Goal: Task Accomplishment & Management: Complete application form

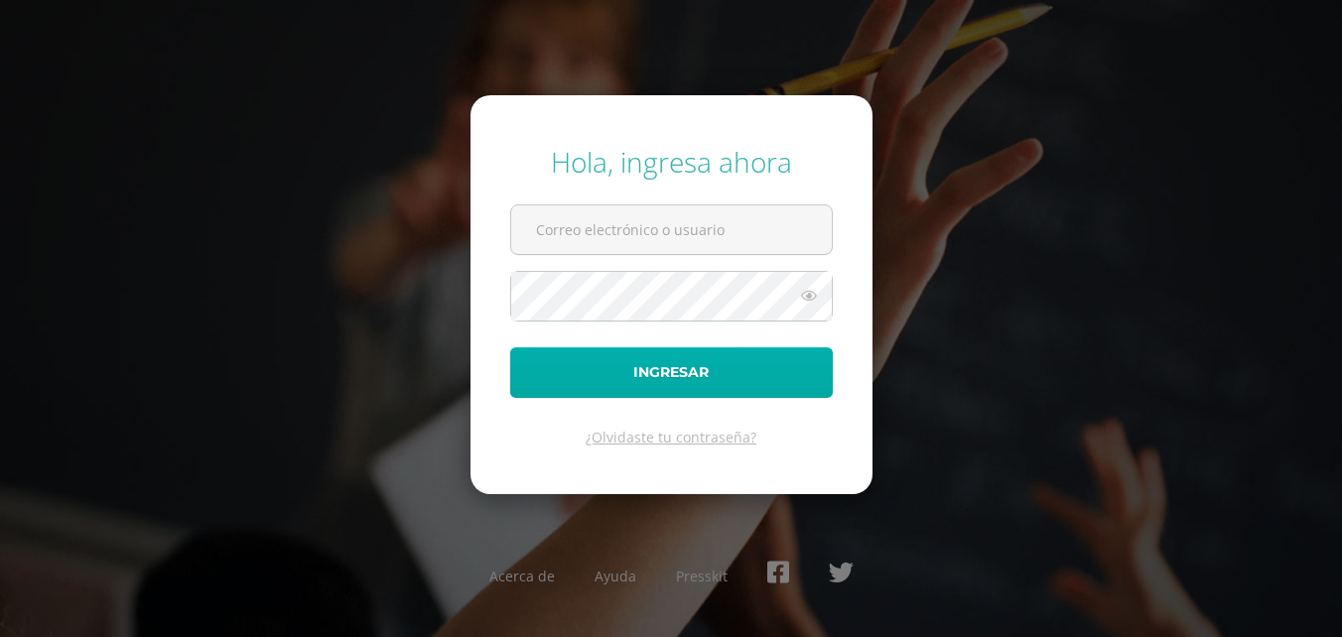
type input "[EMAIL_ADDRESS][DOMAIN_NAME]"
click at [557, 371] on button "Ingresar" at bounding box center [671, 373] width 323 height 51
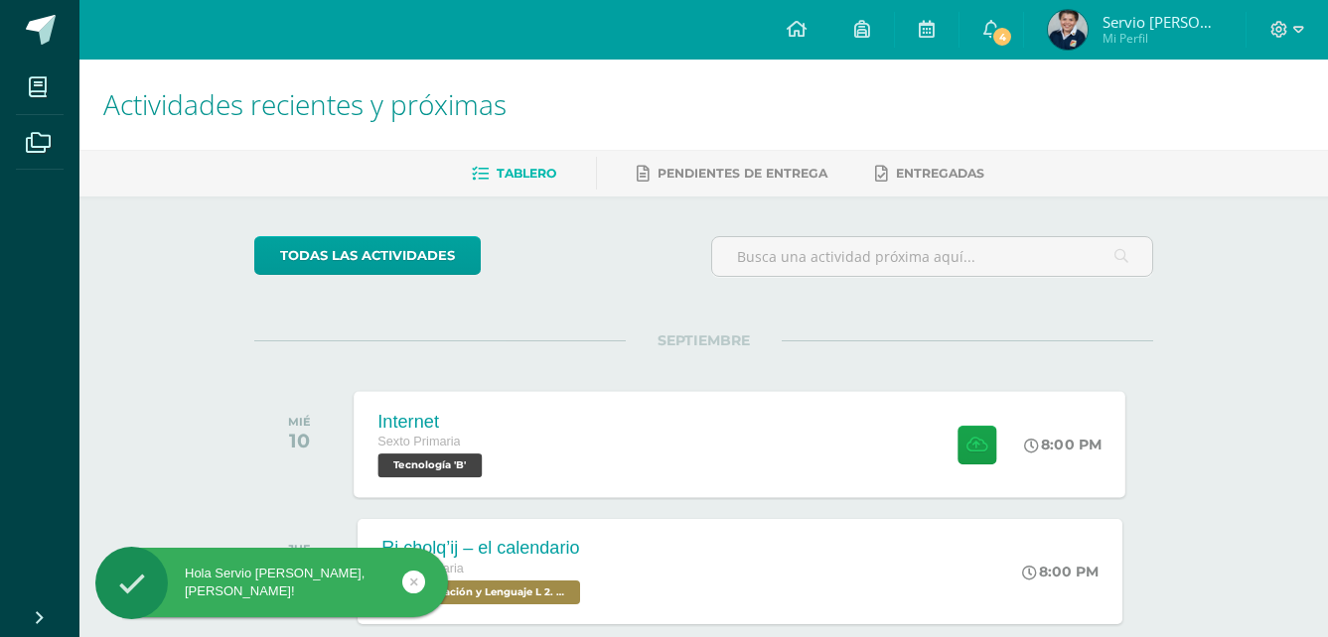
scroll to position [99, 0]
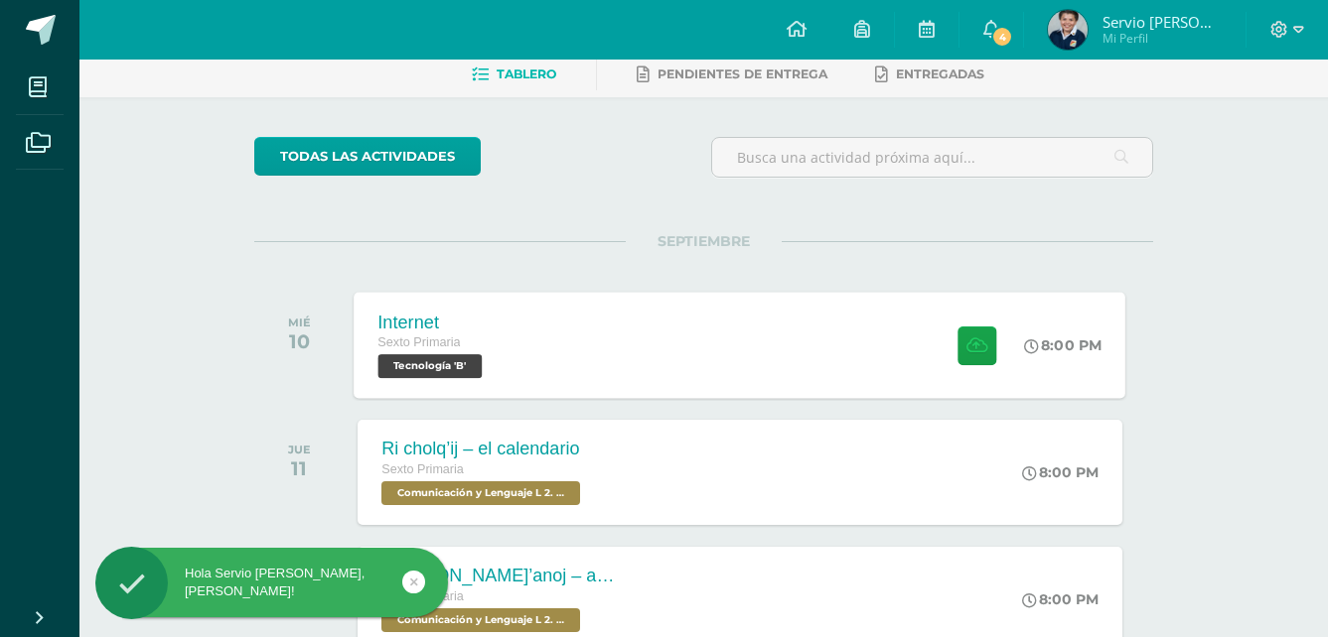
click at [646, 372] on div "Internet Sexto Primaria Tecnología 'B' 8:00 PM Internet Tecnología" at bounding box center [739, 345] width 771 height 106
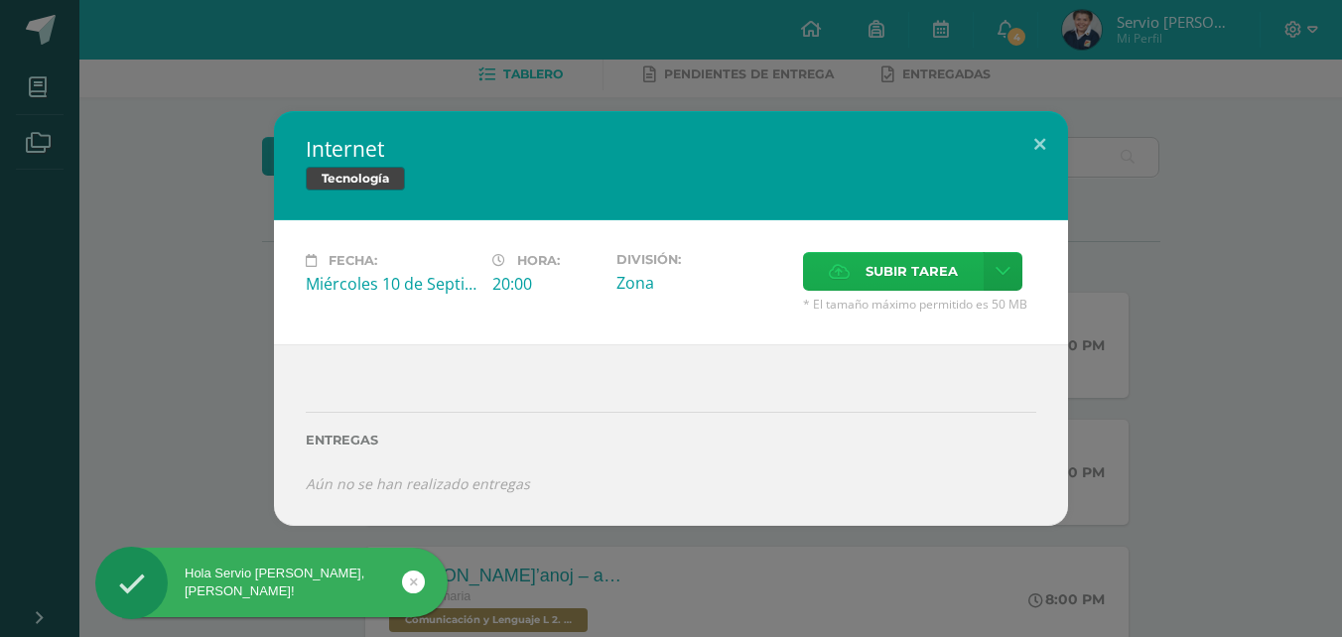
click at [912, 285] on span "Subir tarea" at bounding box center [912, 271] width 92 height 37
click at [0, 0] on input "Subir tarea" at bounding box center [0, 0] width 0 height 0
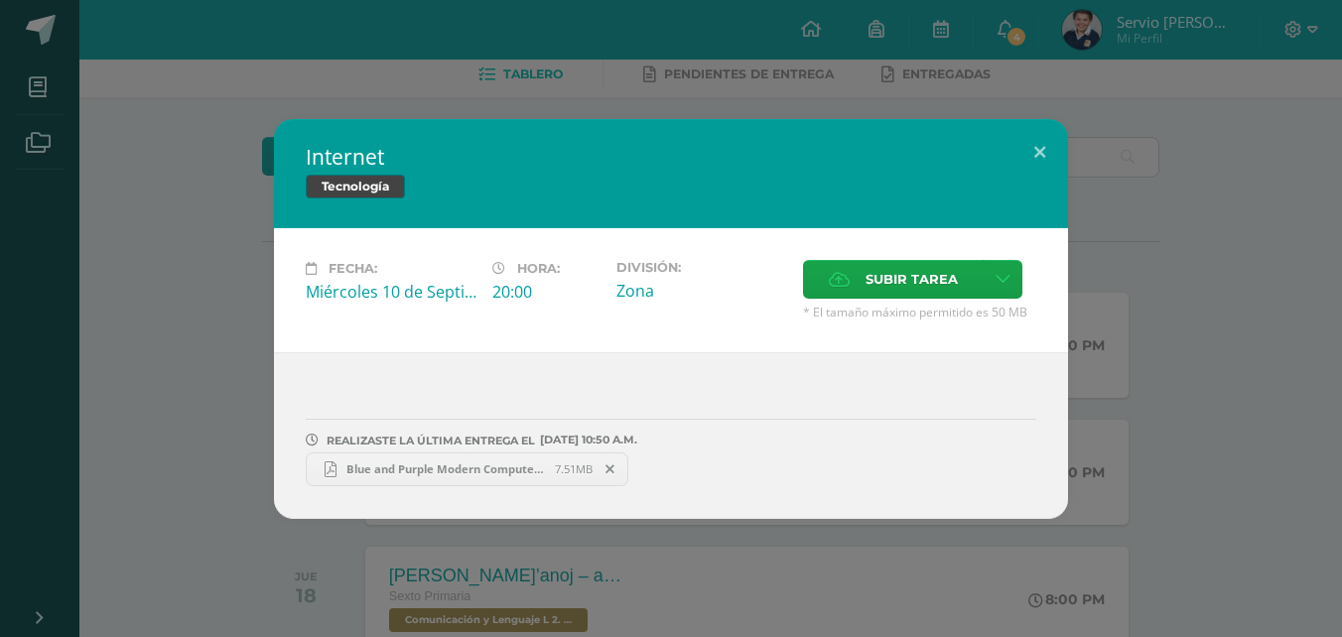
click at [411, 471] on span "Blue and Purple Modern Computer Presentation.pdf" at bounding box center [446, 469] width 218 height 15
click at [936, 283] on span "Subir tarea" at bounding box center [912, 279] width 92 height 37
click at [0, 0] on input "Subir tarea" at bounding box center [0, 0] width 0 height 0
click at [1036, 158] on button at bounding box center [1040, 153] width 57 height 68
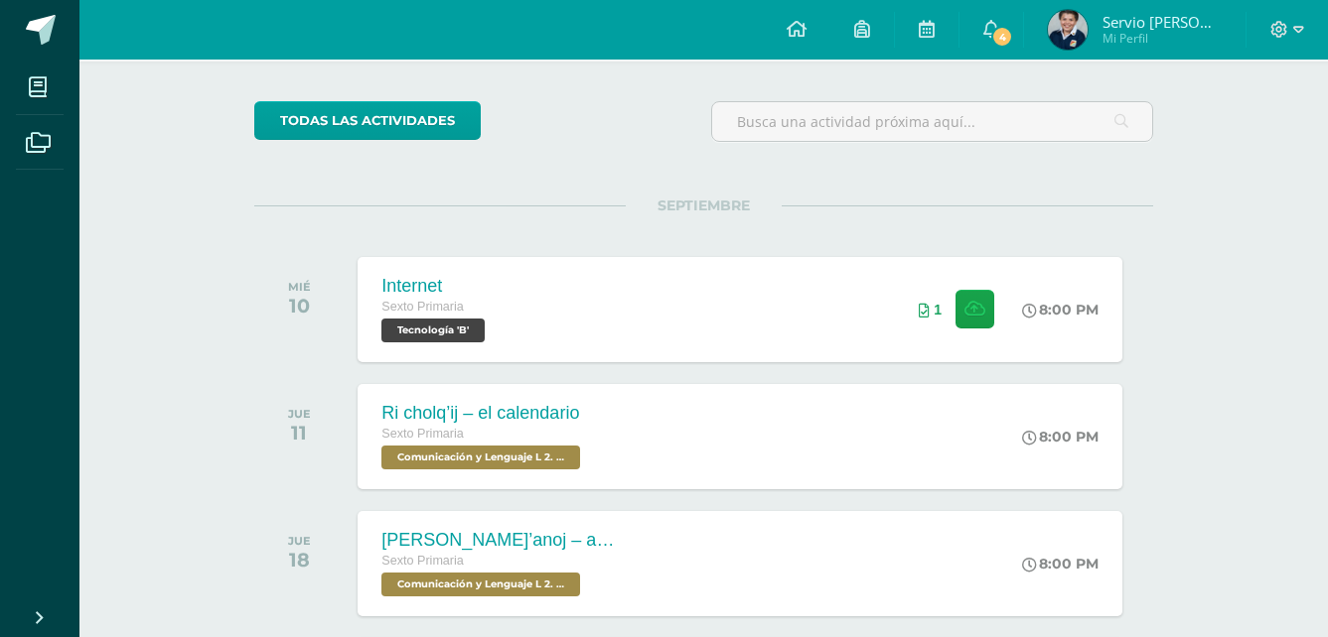
scroll to position [199, 0]
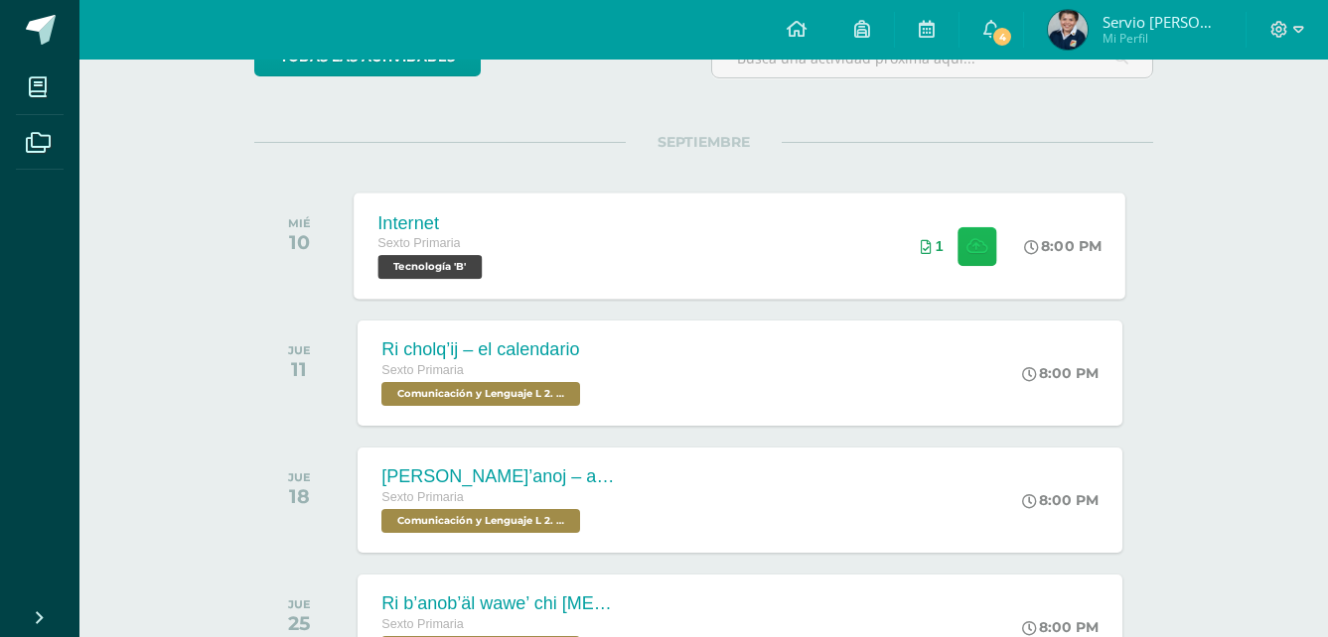
click at [957, 248] on button at bounding box center [976, 245] width 39 height 39
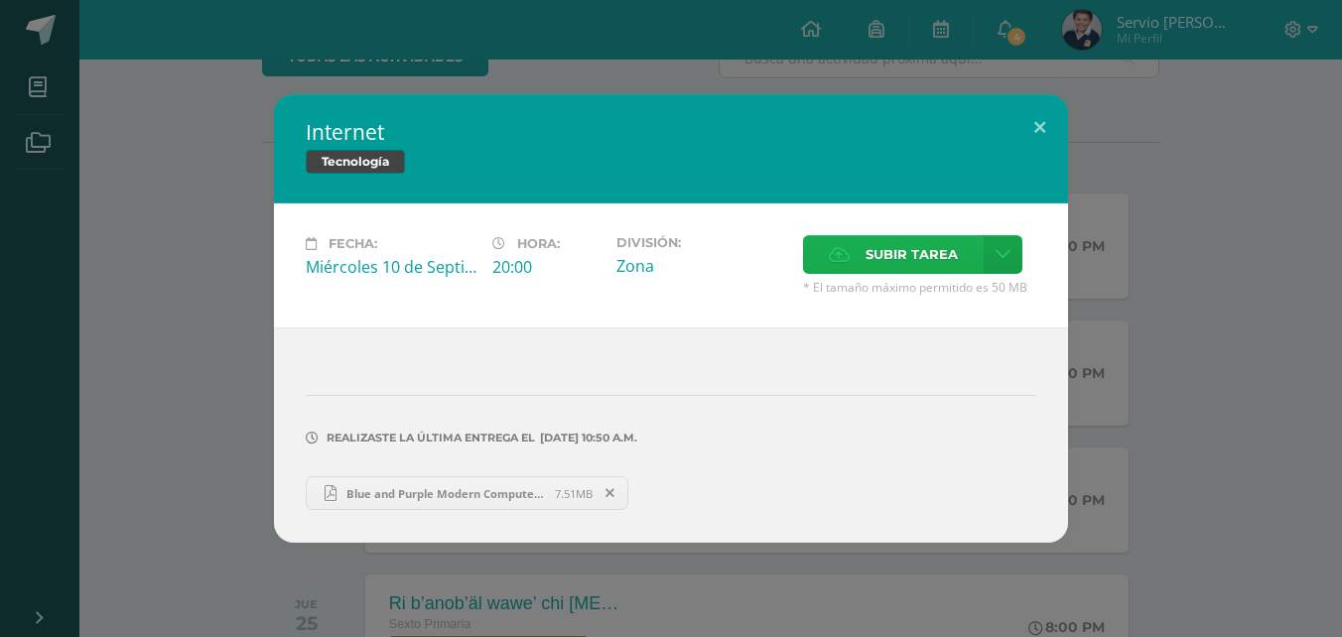
click at [867, 261] on span "Subir tarea" at bounding box center [912, 254] width 92 height 37
click at [0, 0] on input "Subir tarea" at bounding box center [0, 0] width 0 height 0
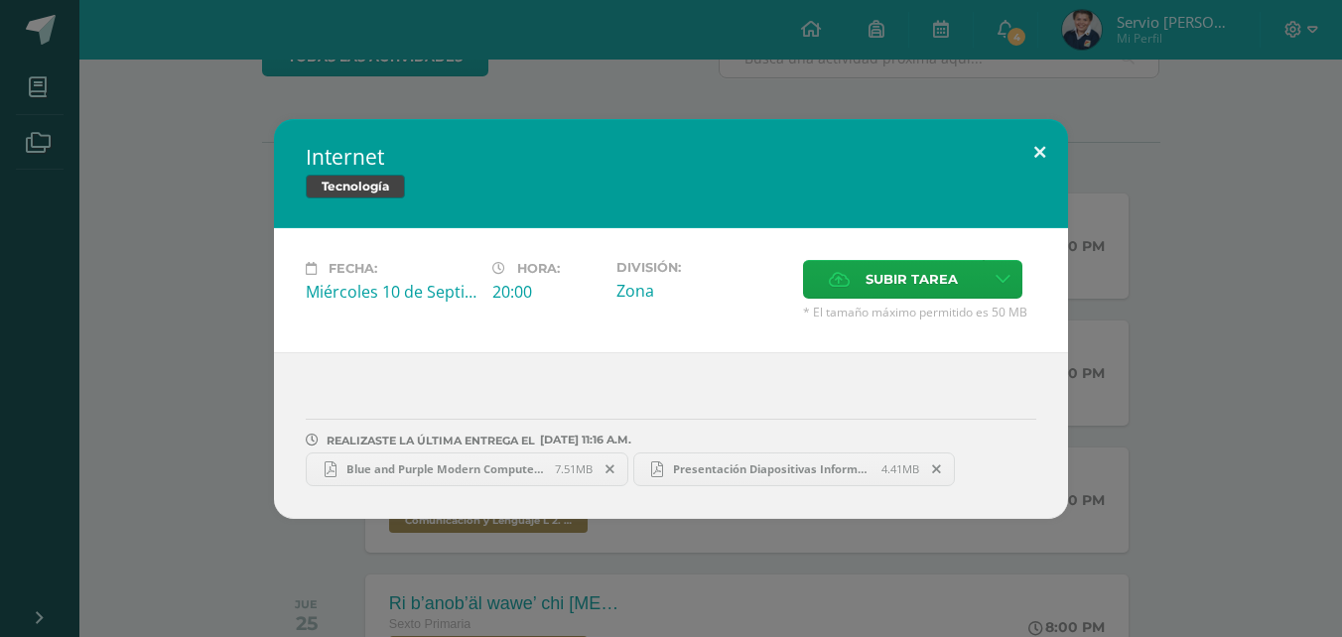
click at [1045, 141] on button at bounding box center [1040, 153] width 57 height 68
